Goal: Contribute content: Add original content to the website for others to see

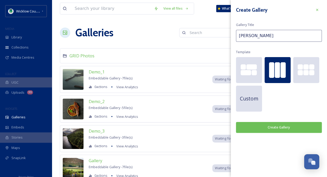
click at [276, 124] on button "Create Gallery" at bounding box center [279, 127] width 86 height 11
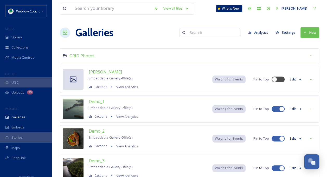
click at [294, 78] on button "Edit" at bounding box center [295, 79] width 17 height 10
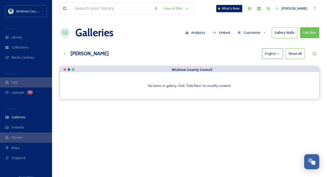
click at [314, 31] on button "Edit files" at bounding box center [309, 32] width 19 height 11
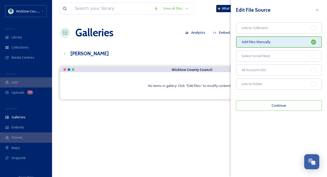
click at [267, 105] on button "Continue" at bounding box center [279, 105] width 86 height 11
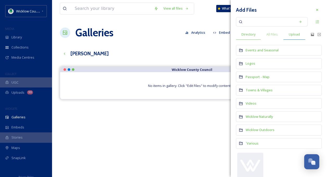
click at [297, 35] on span "Upload" at bounding box center [294, 34] width 11 height 5
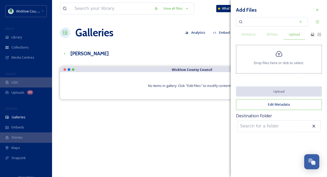
click at [281, 54] on icon at bounding box center [279, 54] width 8 height 8
click at [277, 54] on icon at bounding box center [279, 54] width 8 height 8
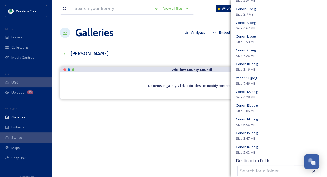
scroll to position [197, 0]
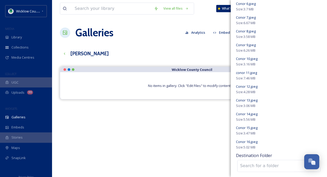
click at [245, 165] on input at bounding box center [266, 166] width 57 height 11
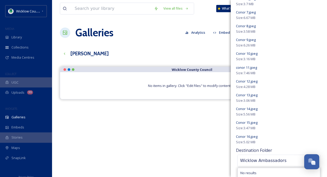
scroll to position [74, 0]
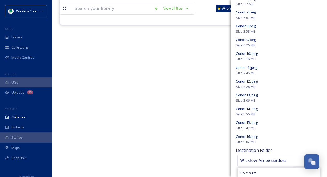
click at [291, 112] on div "Size: 5.56 MB" at bounding box center [279, 114] width 86 height 5
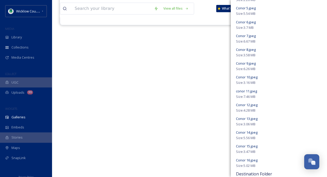
scroll to position [203, 0]
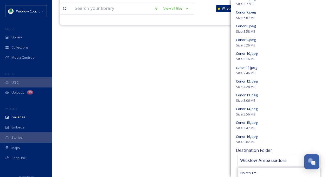
click at [284, 160] on input "Wicklow Ambassadors" at bounding box center [266, 160] width 57 height 11
type input "W"
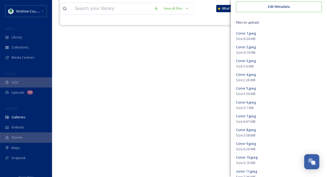
scroll to position [0, 0]
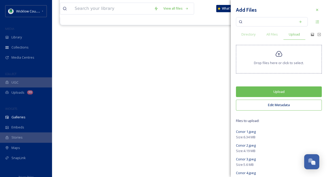
click at [265, 88] on button "Upload" at bounding box center [279, 92] width 86 height 11
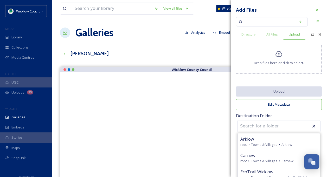
click at [312, 125] on icon at bounding box center [313, 126] width 3 height 3
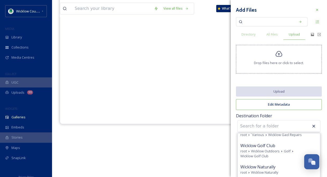
scroll to position [33, 0]
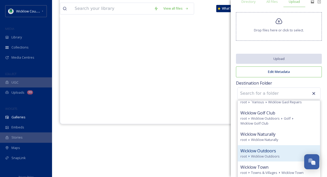
click at [272, 152] on span "Wicklow Outdoors" at bounding box center [258, 151] width 36 height 6
type input "Wicklow Outdoors"
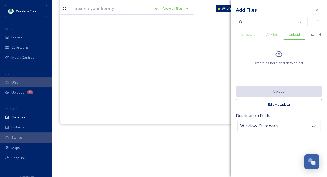
scroll to position [0, 0]
click at [316, 9] on icon at bounding box center [317, 10] width 4 height 4
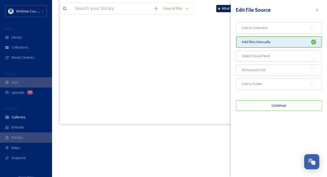
click at [204, 95] on div at bounding box center [189, 60] width 238 height 104
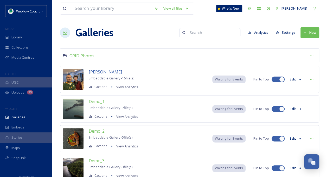
click at [108, 72] on span "[PERSON_NAME]" at bounding box center [105, 72] width 33 height 6
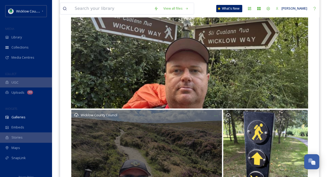
scroll to position [153, 0]
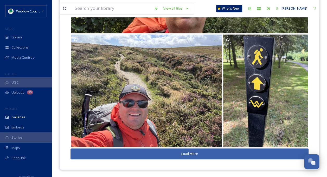
click at [183, 153] on button "Load More" at bounding box center [189, 154] width 238 height 11
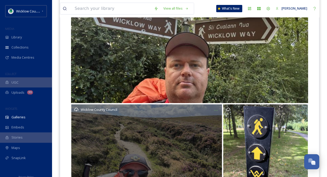
scroll to position [0, 0]
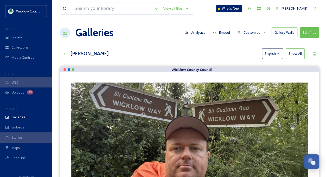
click at [284, 31] on button "Gallery Walls" at bounding box center [285, 32] width 26 height 11
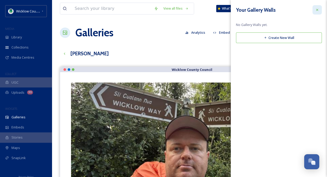
click at [319, 9] on icon at bounding box center [317, 10] width 4 height 4
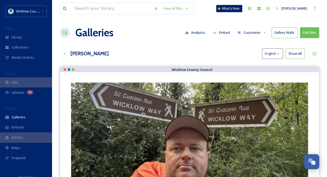
click at [255, 31] on button "Customise" at bounding box center [252, 33] width 34 height 10
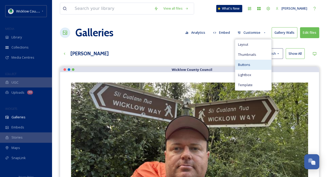
click at [245, 63] on span "Buttons" at bounding box center [244, 64] width 12 height 5
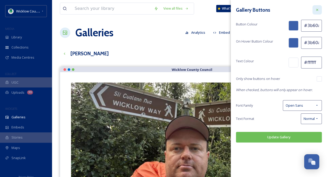
click at [316, 10] on icon at bounding box center [317, 10] width 4 height 4
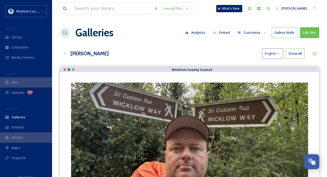
click at [263, 32] on icon at bounding box center [264, 32] width 3 height 3
click at [216, 52] on div "[PERSON_NAME] English Show All" at bounding box center [189, 53] width 259 height 11
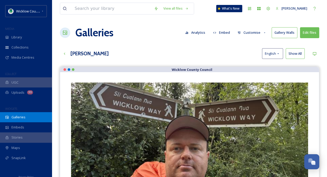
click at [24, 117] on span "Galleries" at bounding box center [18, 117] width 14 height 5
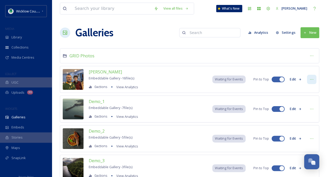
click at [311, 78] on icon at bounding box center [312, 80] width 4 height 4
click at [93, 101] on span "Demo_1" at bounding box center [97, 102] width 16 height 6
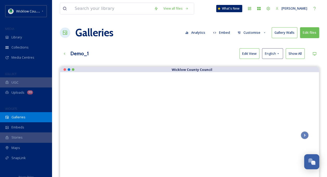
click at [23, 118] on span "Galleries" at bounding box center [18, 117] width 14 height 5
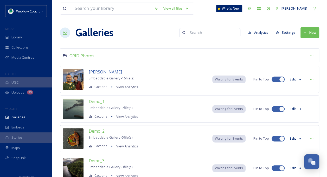
click at [105, 71] on span "[PERSON_NAME]" at bounding box center [105, 72] width 33 height 6
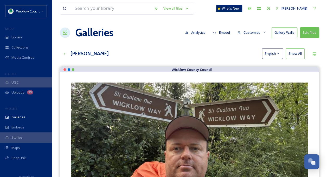
click at [300, 52] on button "Show All" at bounding box center [295, 53] width 19 height 11
click at [314, 54] on icon at bounding box center [314, 54] width 4 height 4
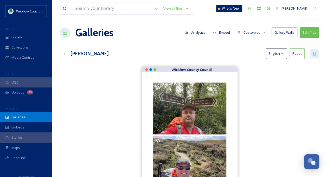
click at [15, 118] on span "Galleries" at bounding box center [18, 117] width 14 height 5
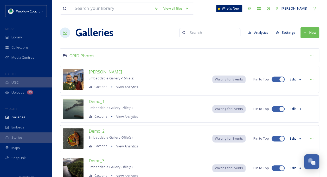
click at [293, 79] on button "Edit" at bounding box center [295, 79] width 17 height 10
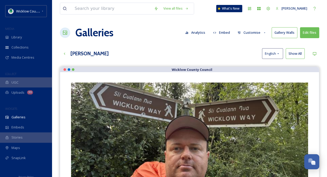
click at [250, 32] on button "Customise" at bounding box center [252, 33] width 34 height 10
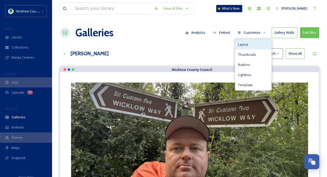
click at [246, 46] on span "Layout" at bounding box center [243, 44] width 10 height 5
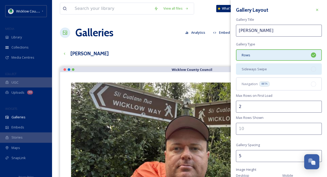
click at [311, 69] on div at bounding box center [313, 69] width 5 height 5
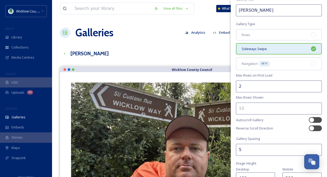
scroll to position [52, 0]
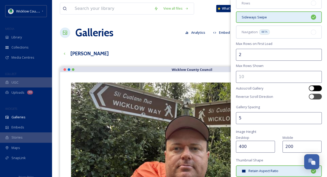
click at [317, 88] on div at bounding box center [318, 88] width 3 height 3
checkbox input "true"
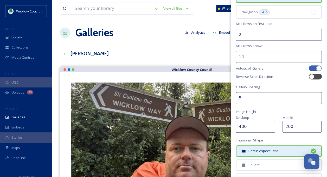
scroll to position [130, 0]
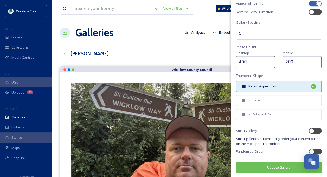
click at [275, 166] on button "Update Gallery" at bounding box center [279, 168] width 86 height 11
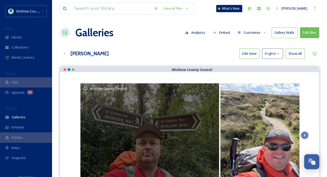
scroll to position [52, 0]
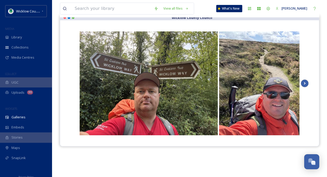
click at [304, 83] on icon "Scroll Right" at bounding box center [304, 84] width 7 height 8
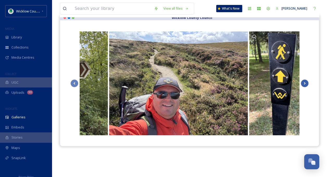
click at [304, 83] on icon "Scroll Right" at bounding box center [304, 84] width 7 height 8
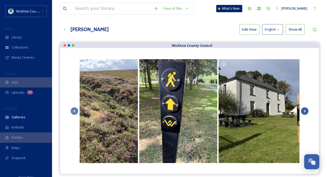
scroll to position [0, 0]
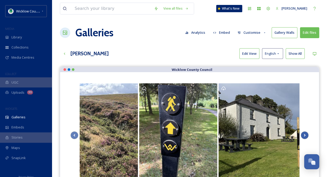
click at [306, 135] on icon "Scroll Right" at bounding box center [304, 136] width 7 height 8
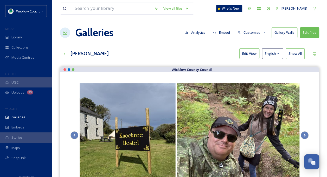
click at [222, 33] on button "Embed" at bounding box center [221, 33] width 22 height 10
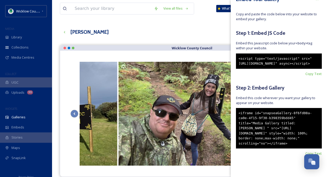
scroll to position [52, 0]
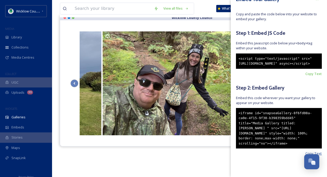
click at [307, 153] on span "Copy Text" at bounding box center [313, 153] width 16 height 5
